Goal: Information Seeking & Learning: Understand process/instructions

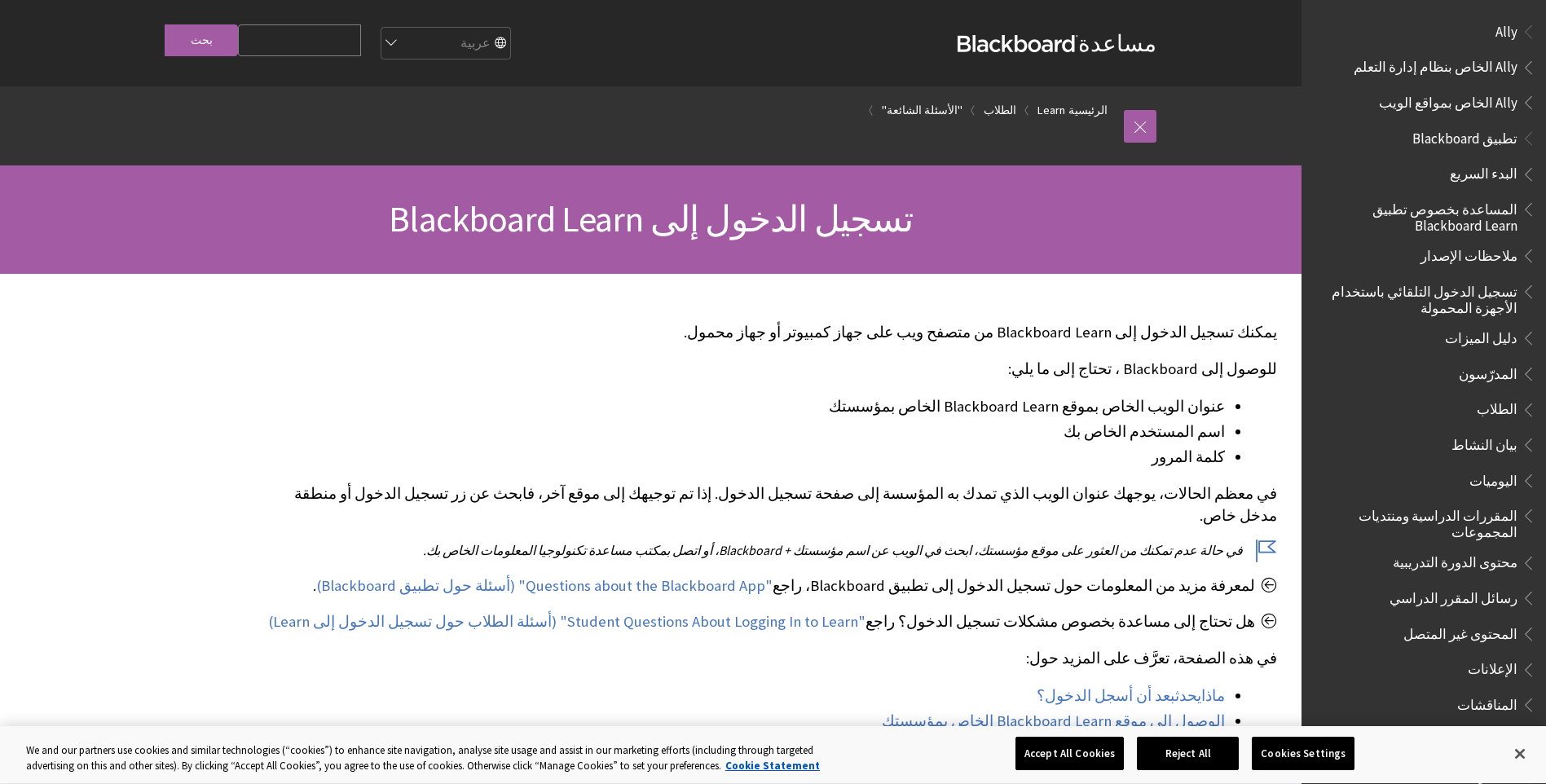
scroll to position [1234, 0]
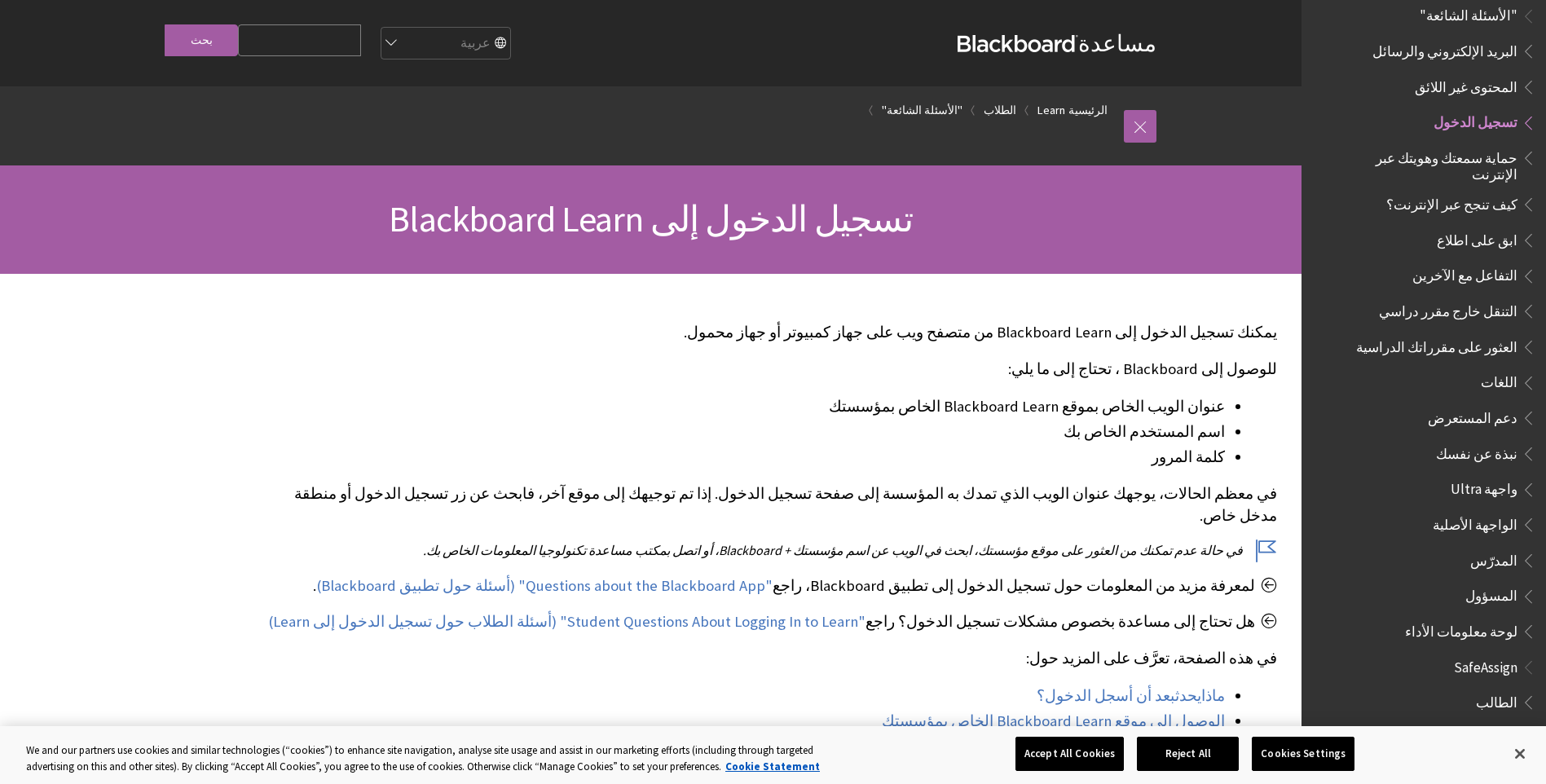
click at [1071, 226] on h1 "تسجيل الدخول إلى Blackboard Learn" at bounding box center [650, 220] width 1043 height 43
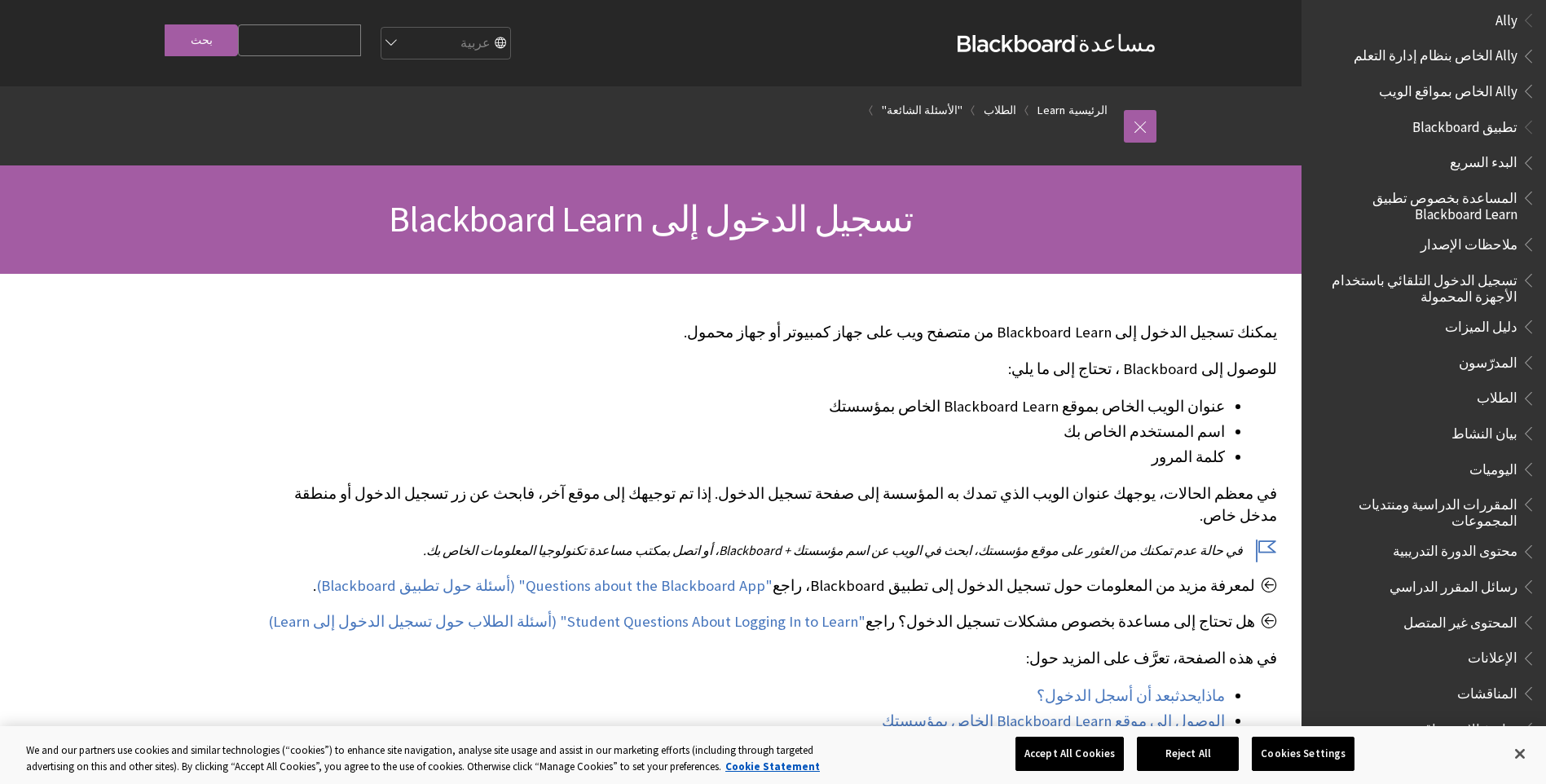
scroll to position [0, 0]
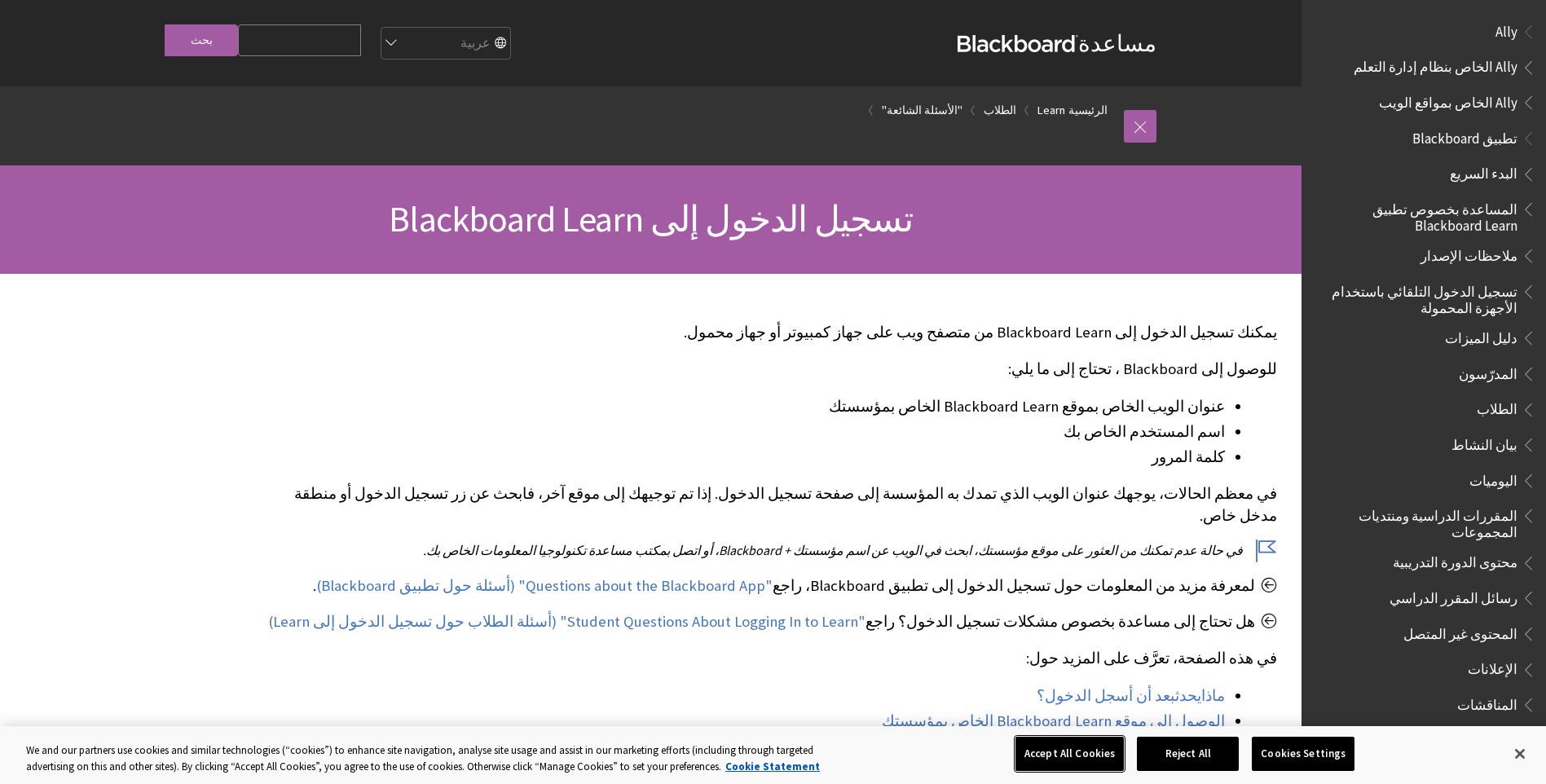
click at [1032, 752] on button "Accept All Cookies" at bounding box center [1070, 754] width 109 height 34
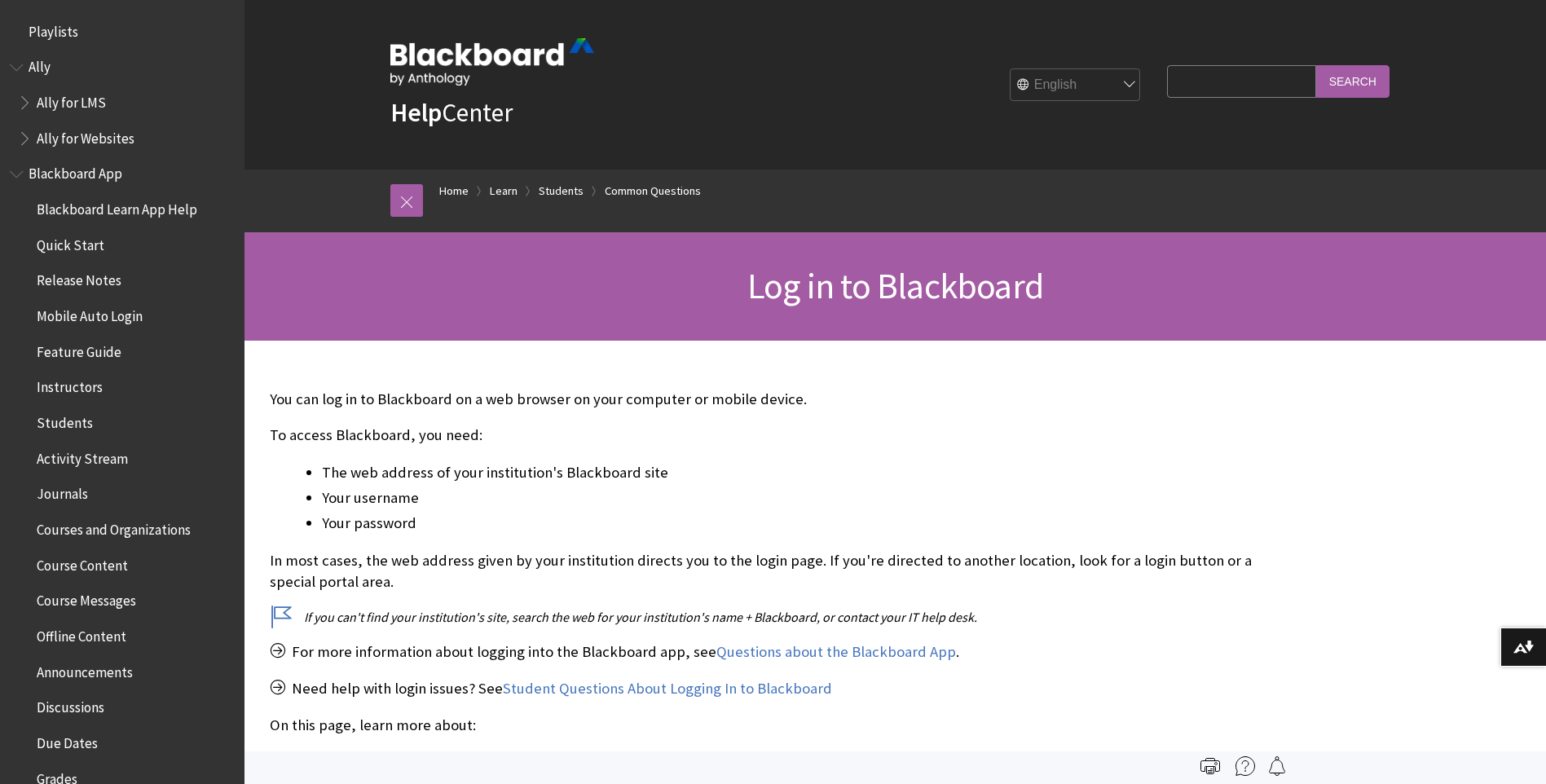
scroll to position [1783, 0]
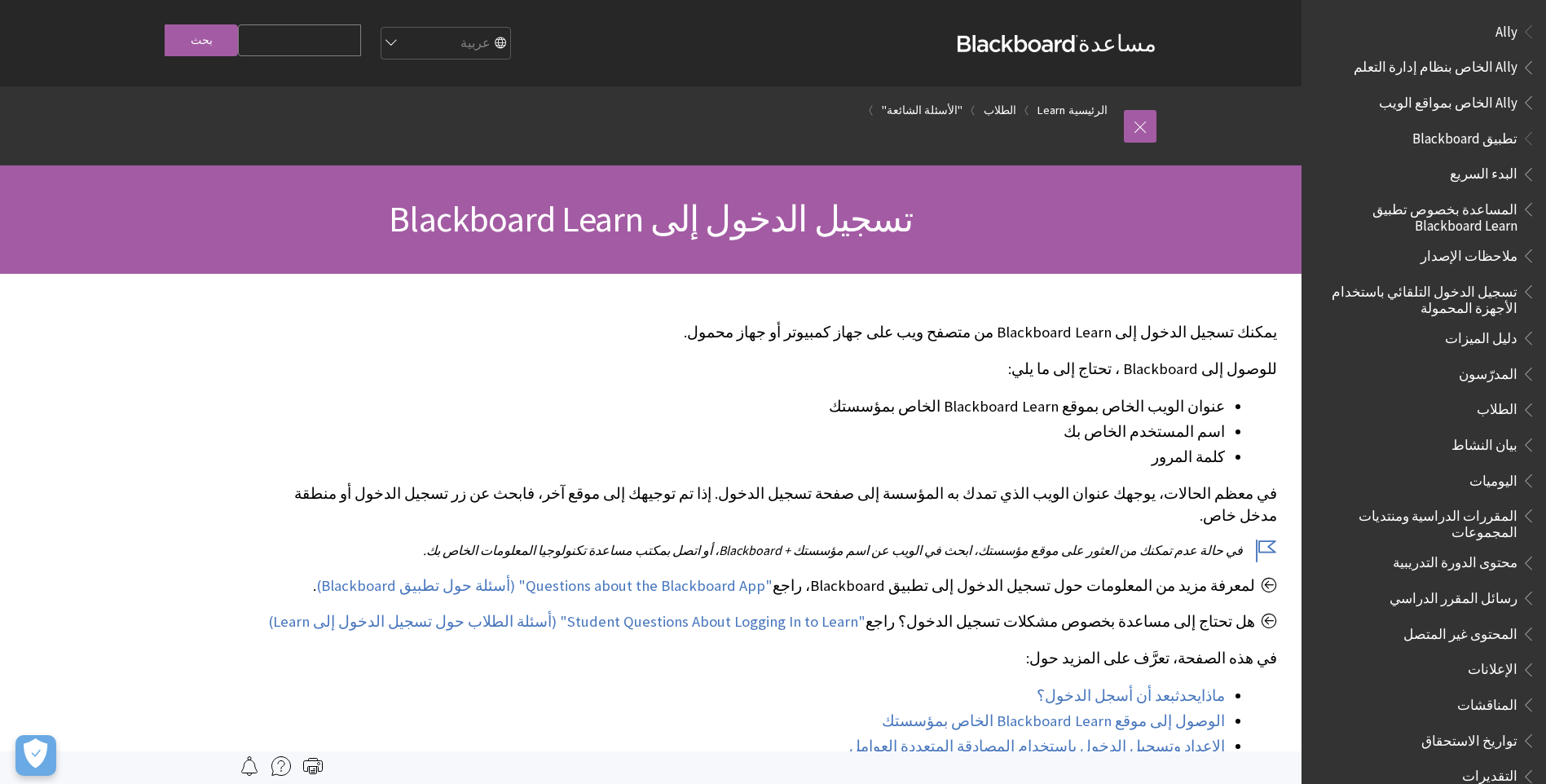
scroll to position [1234, 0]
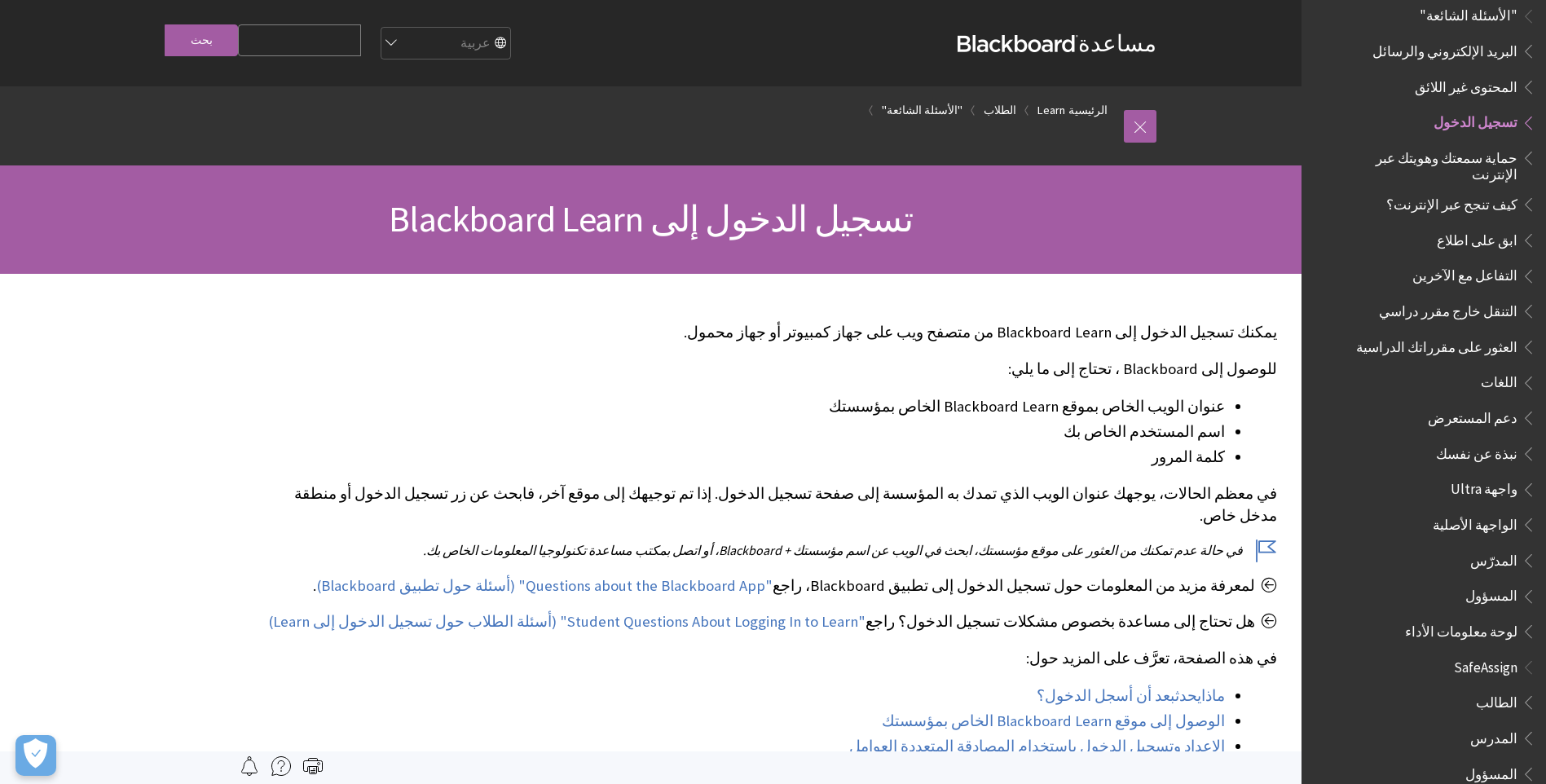
click at [405, 361] on p "للوصول إلى Blackboard ، تحتاج إلى ما يلي:" at bounding box center [772, 369] width 1011 height 21
click at [1487, 109] on span "تسجيل الدخول" at bounding box center [1475, 120] width 84 height 22
click at [1477, 110] on span "تسجيل الدخول" at bounding box center [1475, 120] width 84 height 22
